Goal: Use online tool/utility: Utilize a website feature to perform a specific function

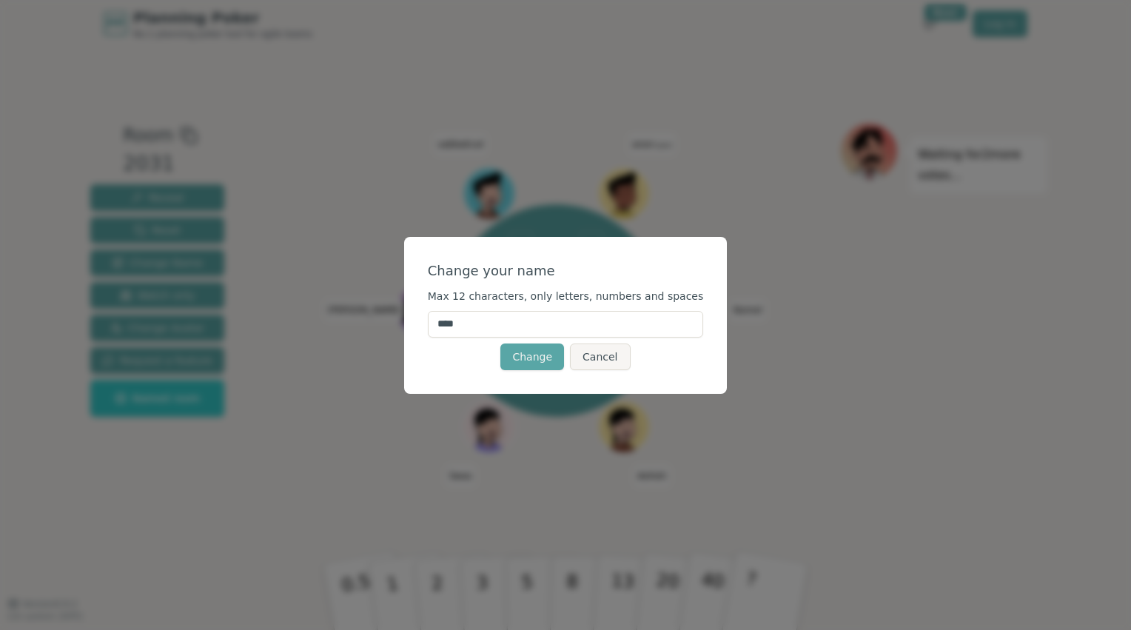
click at [527, 329] on input "****" at bounding box center [566, 324] width 276 height 27
type input "*"
type input "******"
click at [530, 361] on button "Change" at bounding box center [532, 356] width 64 height 27
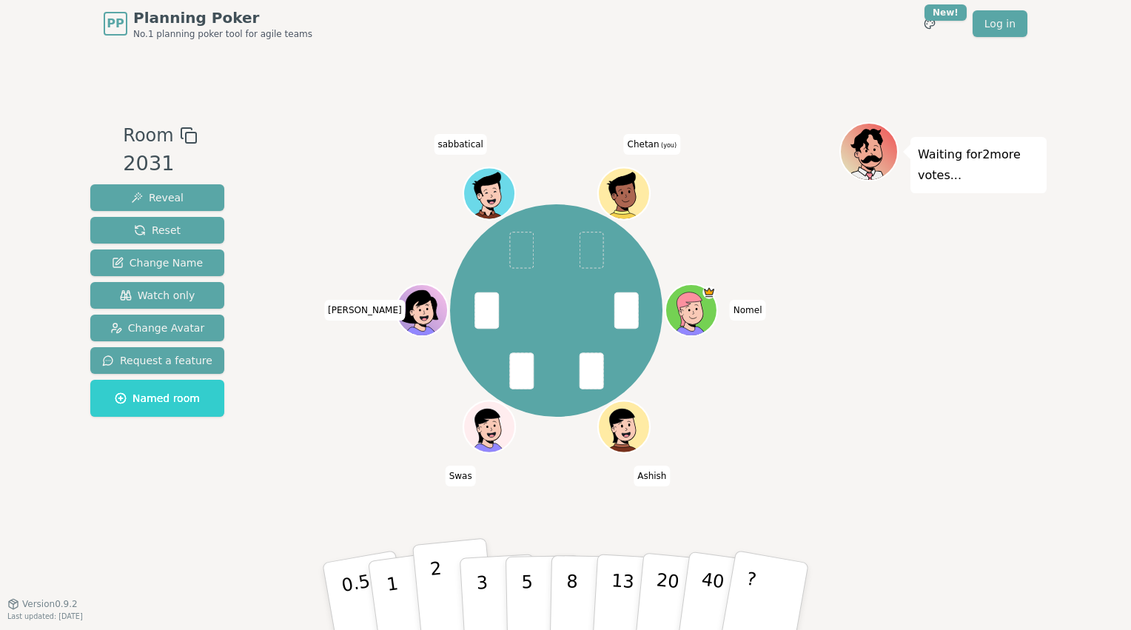
click at [432, 589] on p "2" at bounding box center [438, 598] width 19 height 81
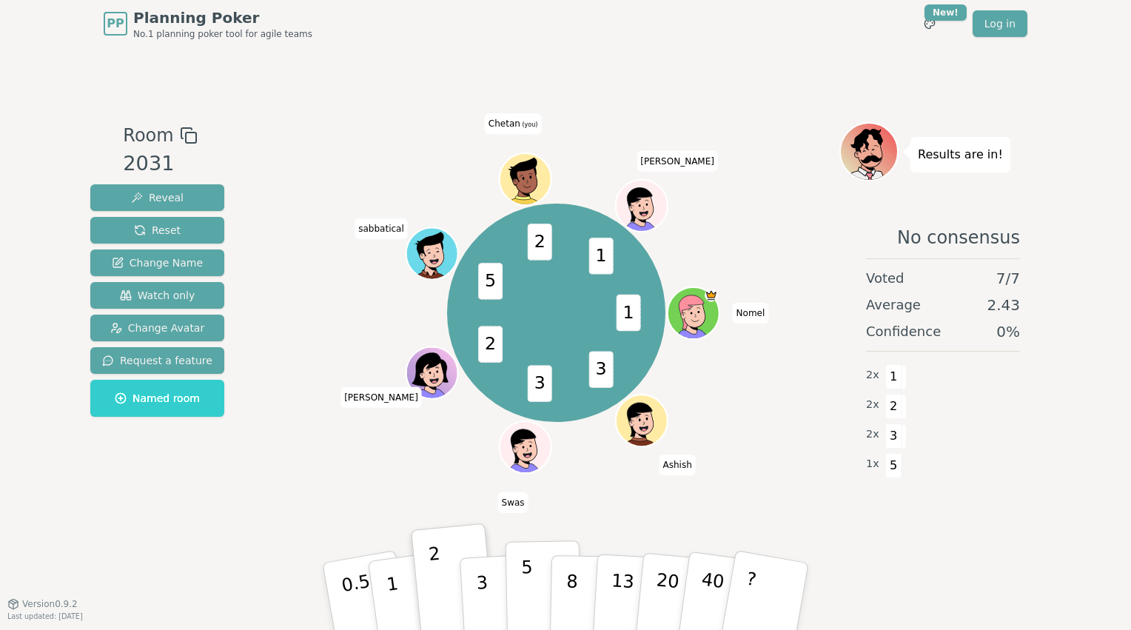
click at [518, 574] on button "5" at bounding box center [544, 596] width 76 height 113
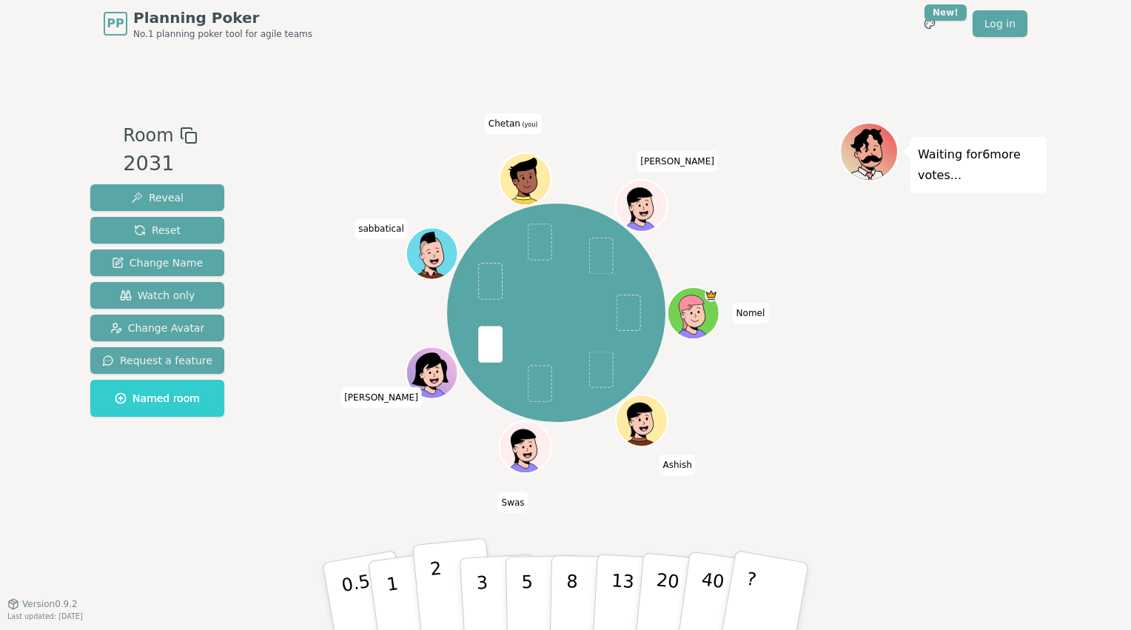
click at [442, 590] on button "2" at bounding box center [454, 597] width 84 height 118
click at [434, 597] on p "2" at bounding box center [438, 598] width 19 height 81
click at [483, 588] on p "3" at bounding box center [483, 597] width 16 height 81
click at [442, 568] on button "2" at bounding box center [454, 597] width 84 height 118
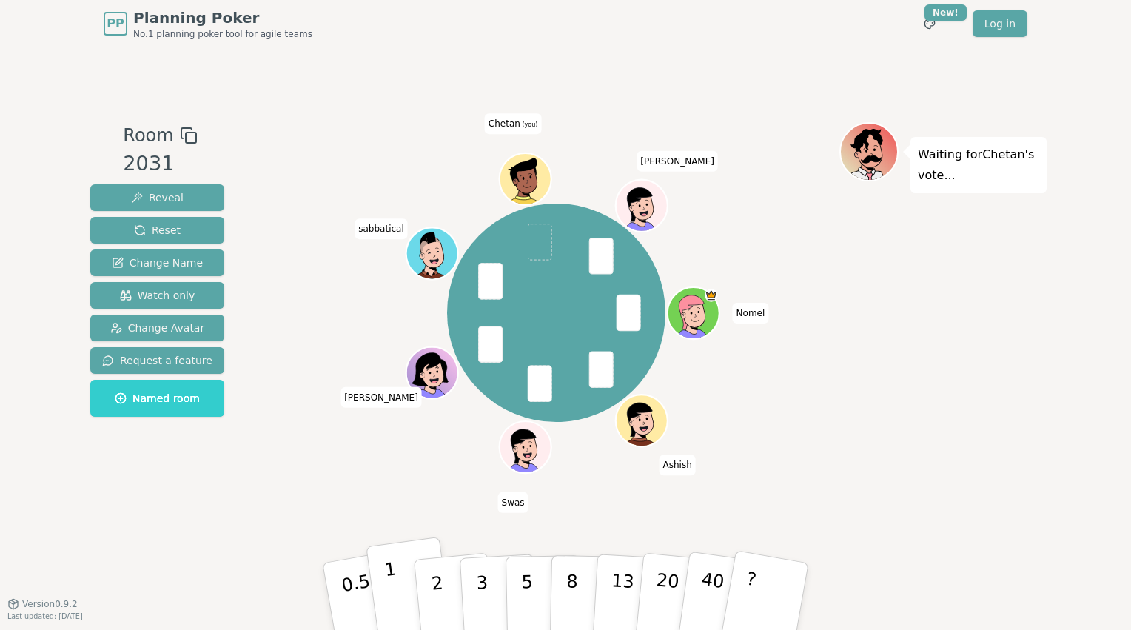
click at [409, 580] on button "1" at bounding box center [410, 597] width 88 height 120
click at [519, 577] on button "5" at bounding box center [544, 596] width 76 height 113
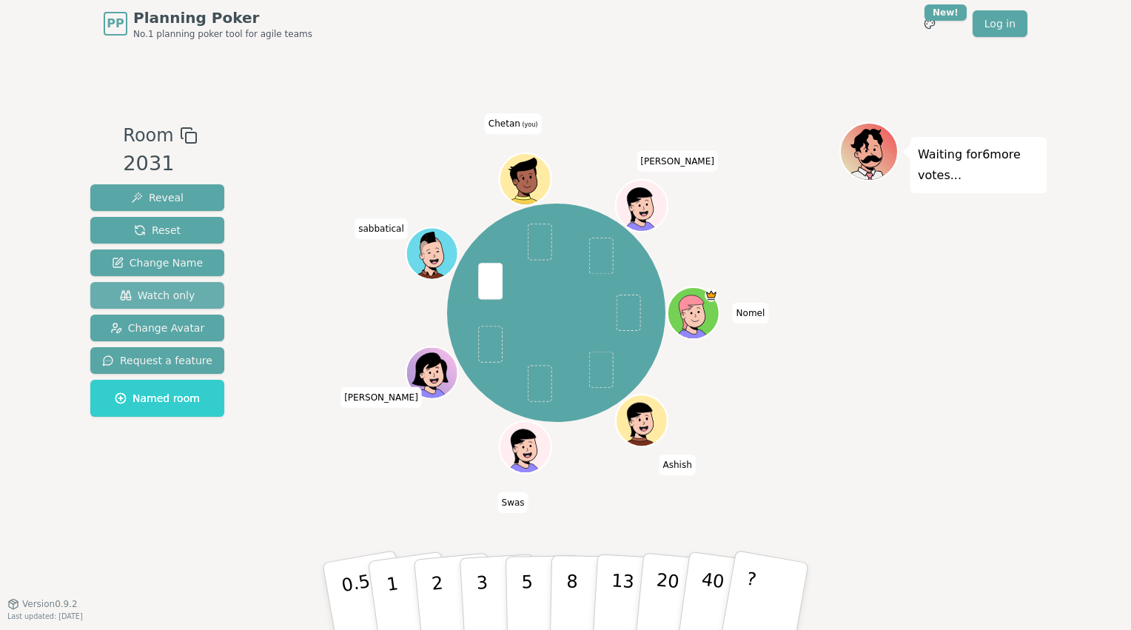
click at [189, 296] on button "Watch only" at bounding box center [157, 295] width 134 height 27
